Goal: Navigation & Orientation: Find specific page/section

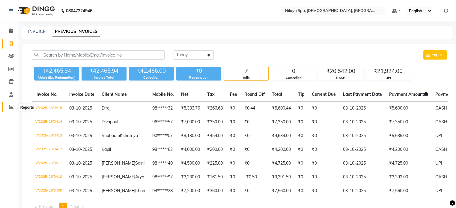
click at [9, 105] on icon at bounding box center [11, 107] width 4 height 4
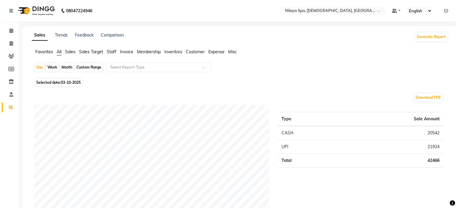
click at [71, 52] on span "Sales" at bounding box center [70, 51] width 10 height 5
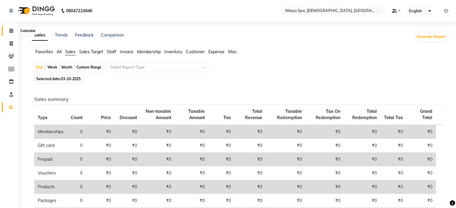
click at [11, 31] on icon at bounding box center [11, 30] width 4 height 4
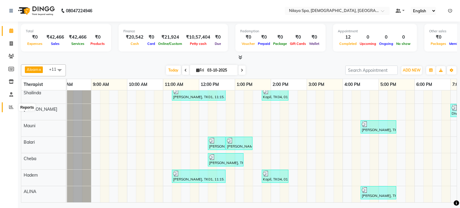
click at [13, 105] on span at bounding box center [11, 107] width 10 height 7
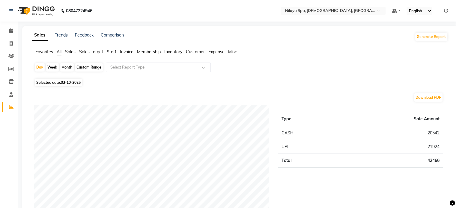
click at [114, 50] on span "Staff" at bounding box center [112, 51] width 10 height 5
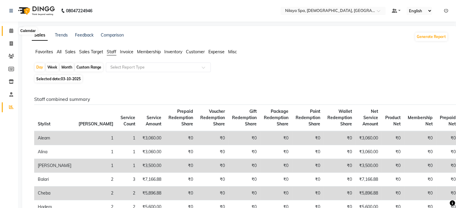
click at [10, 29] on icon at bounding box center [11, 30] width 4 height 4
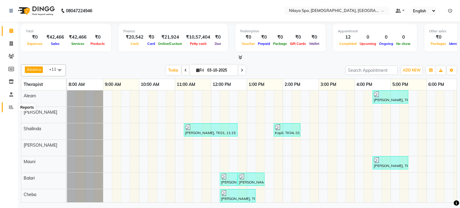
click at [10, 108] on icon at bounding box center [11, 107] width 4 height 4
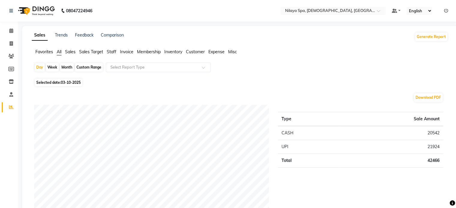
click at [70, 52] on span "Sales" at bounding box center [70, 51] width 10 height 5
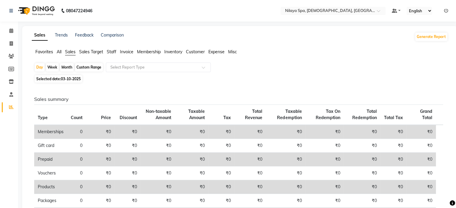
click at [111, 52] on span "Staff" at bounding box center [112, 51] width 10 height 5
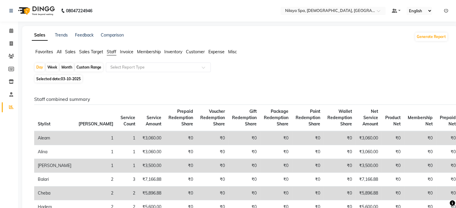
drag, startPoint x: 69, startPoint y: 51, endPoint x: 77, endPoint y: 57, distance: 10.3
click at [69, 51] on span "Sales" at bounding box center [70, 51] width 10 height 5
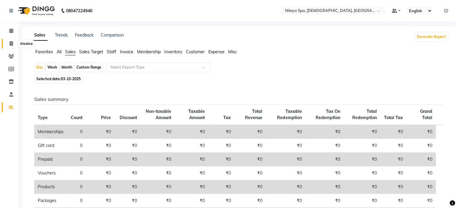
click at [10, 44] on icon at bounding box center [11, 43] width 3 height 4
select select "8694"
select select "service"
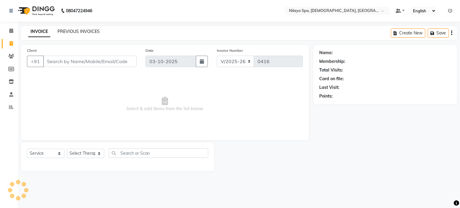
click at [72, 29] on link "PREVIOUS INVOICES" at bounding box center [79, 31] width 42 height 5
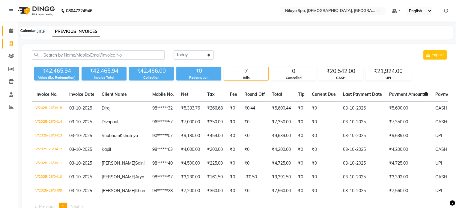
click at [10, 31] on icon at bounding box center [11, 30] width 4 height 4
